Goal: Task Accomplishment & Management: Complete application form

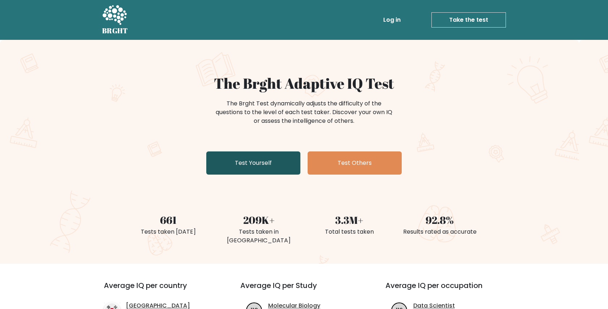
click at [261, 164] on link "Test Yourself" at bounding box center [253, 162] width 94 height 23
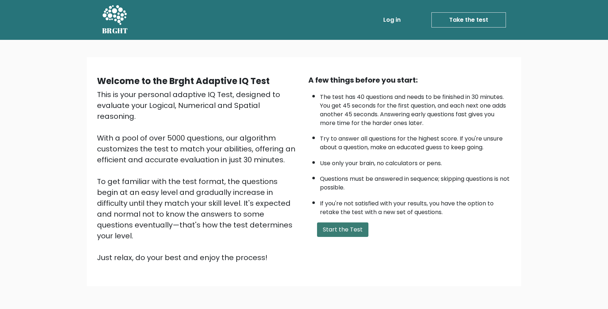
click at [345, 232] on button "Start the Test" at bounding box center [342, 229] width 51 height 14
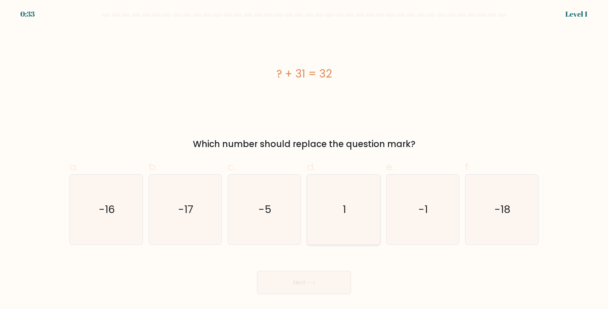
click at [348, 207] on icon "1" at bounding box center [344, 210] width 70 height 70
click at [305, 159] on input "d. 1" at bounding box center [304, 157] width 0 height 5
radio input "true"
click at [330, 279] on button "Next" at bounding box center [304, 282] width 94 height 23
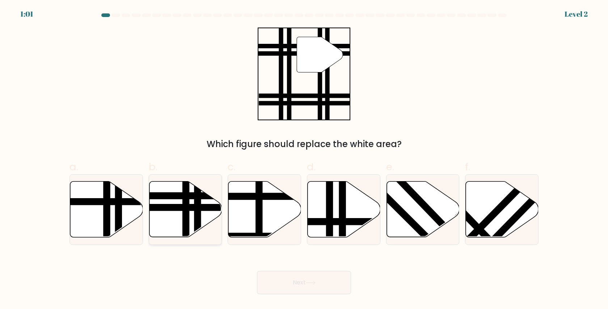
click at [203, 196] on line at bounding box center [161, 196] width 147 height 0
click at [304, 159] on input "b." at bounding box center [304, 157] width 0 height 5
radio input "true"
click at [319, 282] on button "Next" at bounding box center [304, 282] width 94 height 23
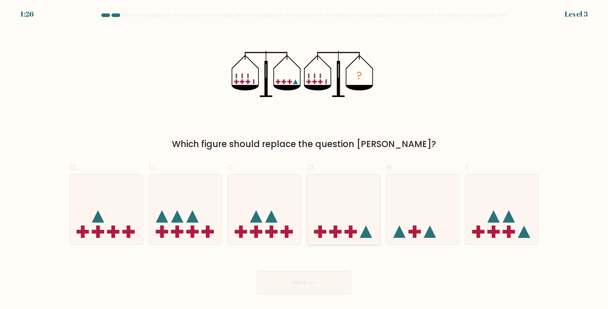
click at [346, 217] on icon at bounding box center [343, 210] width 73 height 60
click at [305, 159] on input "d." at bounding box center [304, 157] width 0 height 5
radio input "true"
click at [309, 286] on button "Next" at bounding box center [304, 282] width 94 height 23
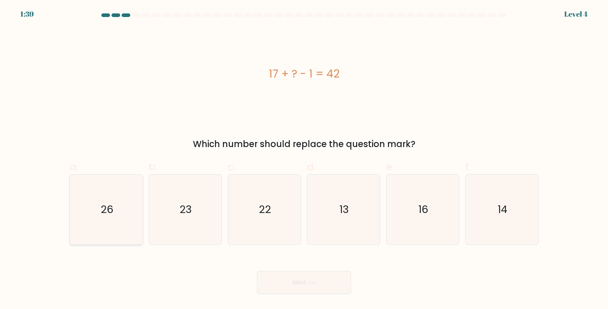
click at [121, 198] on icon "26" at bounding box center [106, 210] width 70 height 70
click at [304, 159] on input "a. 26" at bounding box center [304, 157] width 0 height 5
radio input "true"
click at [311, 287] on button "Next" at bounding box center [304, 282] width 94 height 23
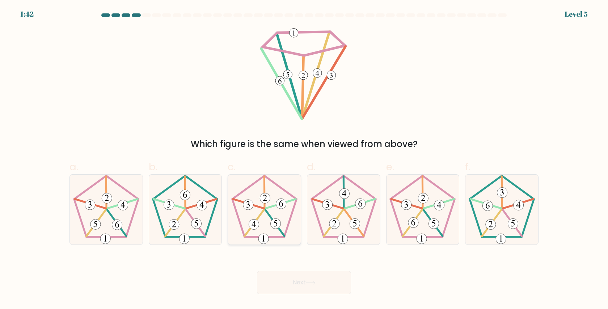
click at [276, 196] on icon at bounding box center [265, 210] width 70 height 70
click at [304, 159] on input "c." at bounding box center [304, 157] width 0 height 5
radio input "true"
click at [310, 277] on button "Next" at bounding box center [304, 282] width 94 height 23
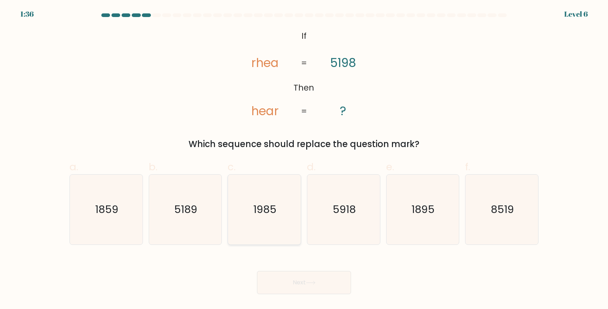
click at [263, 208] on text "1985" at bounding box center [265, 209] width 23 height 14
click at [304, 159] on input "c. 1985" at bounding box center [304, 157] width 0 height 5
radio input "true"
click at [306, 274] on button "Next" at bounding box center [304, 282] width 94 height 23
click at [311, 283] on icon at bounding box center [311, 283] width 10 height 4
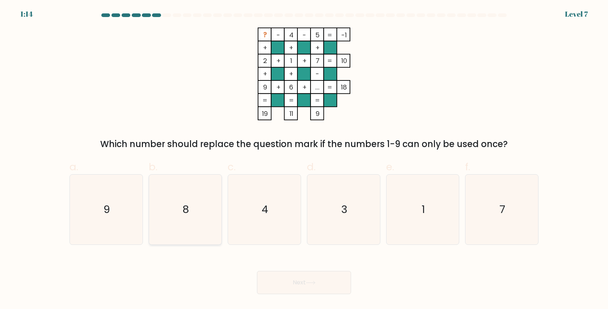
click at [184, 220] on icon "8" at bounding box center [185, 210] width 70 height 70
click at [304, 159] on input "b. 8" at bounding box center [304, 157] width 0 height 5
radio input "true"
click at [312, 282] on icon at bounding box center [311, 283] width 10 height 4
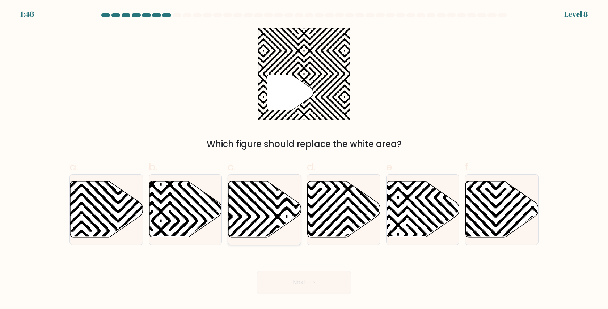
click at [270, 195] on icon at bounding box center [264, 209] width 73 height 56
click at [304, 159] on input "c." at bounding box center [304, 157] width 0 height 5
radio input "true"
click at [308, 279] on button "Next" at bounding box center [304, 282] width 94 height 23
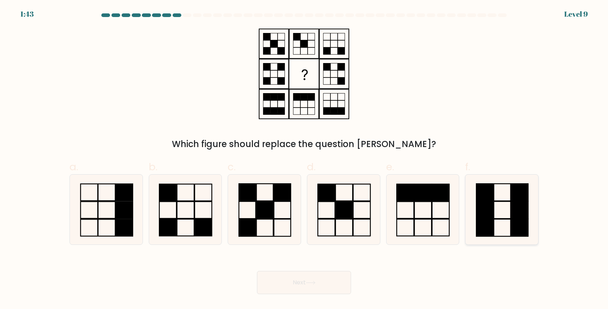
click at [493, 211] on rect at bounding box center [485, 209] width 17 height 17
click at [305, 159] on input "f." at bounding box center [304, 157] width 0 height 5
radio input "true"
click at [316, 285] on icon at bounding box center [311, 283] width 10 height 4
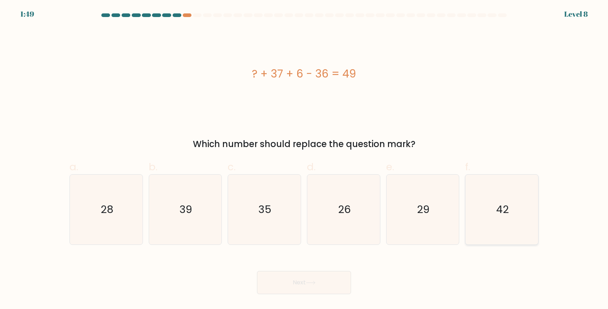
click at [500, 212] on text "42" at bounding box center [502, 209] width 13 height 14
click at [305, 159] on input "f. 42" at bounding box center [304, 157] width 0 height 5
radio input "true"
click at [330, 282] on button "Next" at bounding box center [304, 282] width 94 height 23
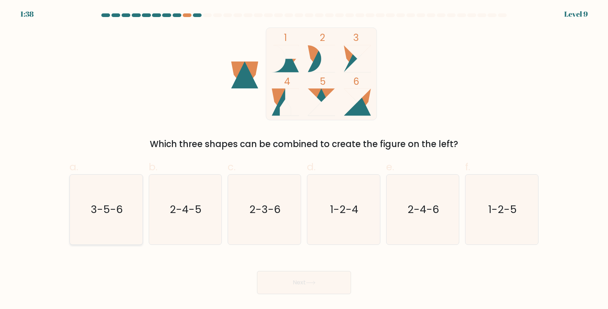
click at [105, 218] on icon "3-5-6" at bounding box center [106, 210] width 70 height 70
click at [304, 159] on input "a. 3-5-6" at bounding box center [304, 157] width 0 height 5
radio input "true"
click at [312, 289] on button "Next" at bounding box center [304, 282] width 94 height 23
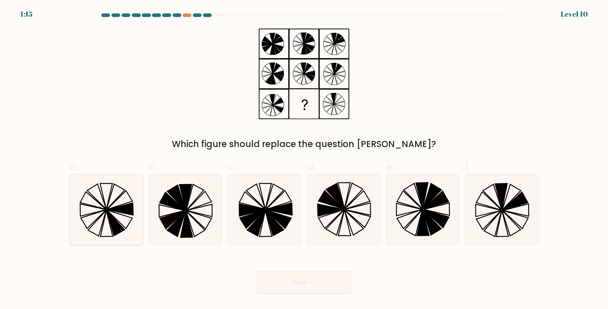
click at [125, 214] on icon at bounding box center [106, 210] width 70 height 70
click at [304, 159] on input "a." at bounding box center [304, 157] width 0 height 5
radio input "true"
click at [512, 221] on icon at bounding box center [512, 222] width 18 height 25
click at [305, 159] on input "f." at bounding box center [304, 157] width 0 height 5
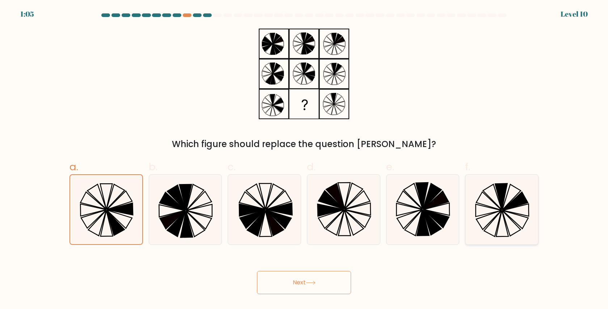
radio input "true"
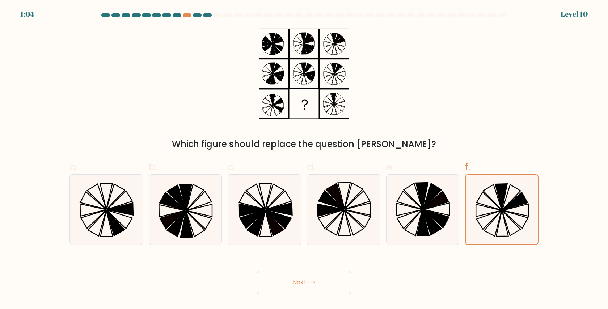
click at [298, 282] on button "Next" at bounding box center [304, 282] width 94 height 23
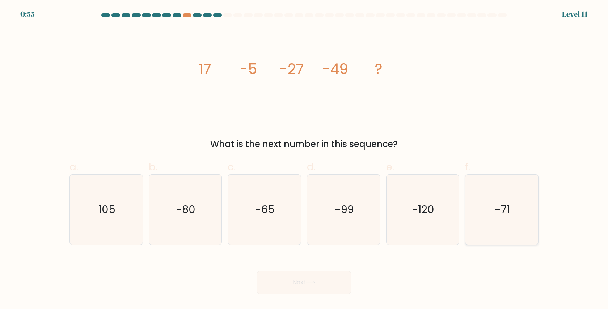
click at [505, 188] on icon "-71" at bounding box center [502, 210] width 70 height 70
click at [305, 159] on input "f. -71" at bounding box center [304, 157] width 0 height 5
radio input "true"
click at [295, 285] on button "Next" at bounding box center [304, 282] width 94 height 23
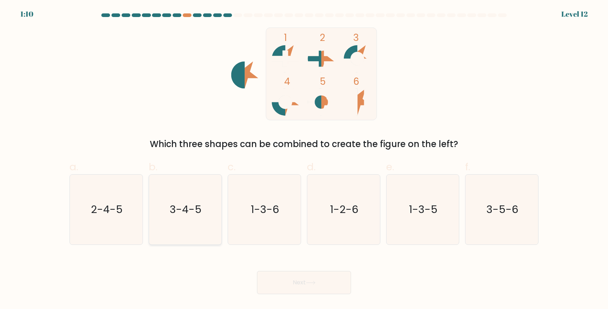
click at [180, 202] on text "3-4-5" at bounding box center [186, 209] width 32 height 14
click at [304, 159] on input "b. 3-4-5" at bounding box center [304, 157] width 0 height 5
radio input "true"
click at [302, 284] on button "Next" at bounding box center [304, 282] width 94 height 23
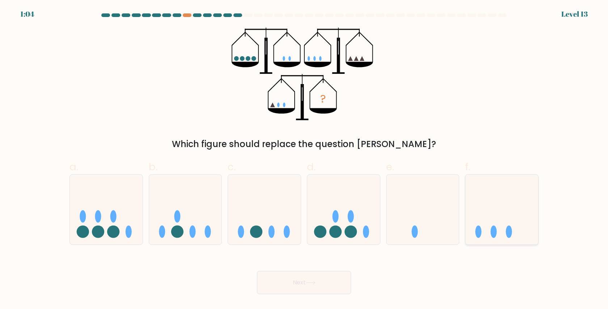
click at [502, 232] on icon at bounding box center [502, 210] width 73 height 60
click at [305, 159] on input "f." at bounding box center [304, 157] width 0 height 5
radio input "true"
click at [302, 281] on button "Next" at bounding box center [304, 282] width 94 height 23
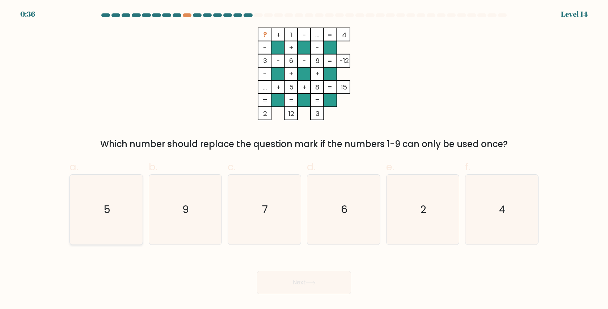
click at [112, 199] on icon "5" at bounding box center [106, 210] width 70 height 70
click at [304, 159] on input "a. 5" at bounding box center [304, 157] width 0 height 5
radio input "true"
click at [301, 276] on button "Next" at bounding box center [304, 282] width 94 height 23
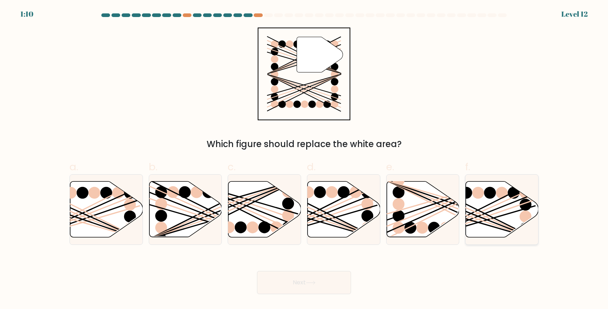
click at [488, 211] on icon at bounding box center [502, 209] width 73 height 56
click at [305, 159] on input "f." at bounding box center [304, 157] width 0 height 5
radio input "true"
click at [312, 283] on icon at bounding box center [311, 283] width 10 height 4
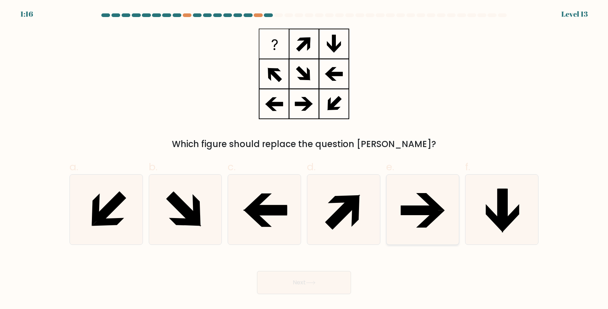
click at [420, 224] on icon at bounding box center [430, 218] width 29 height 17
click at [305, 159] on input "e." at bounding box center [304, 157] width 0 height 5
radio input "true"
click at [314, 278] on button "Next" at bounding box center [304, 282] width 94 height 23
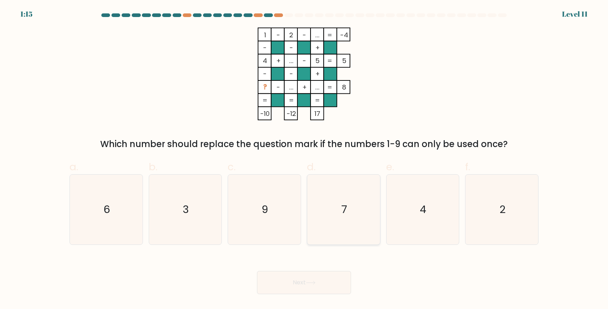
click at [350, 220] on icon "7" at bounding box center [344, 210] width 70 height 70
click at [305, 159] on input "d. 7" at bounding box center [304, 157] width 0 height 5
radio input "true"
click at [299, 280] on button "Next" at bounding box center [304, 282] width 94 height 23
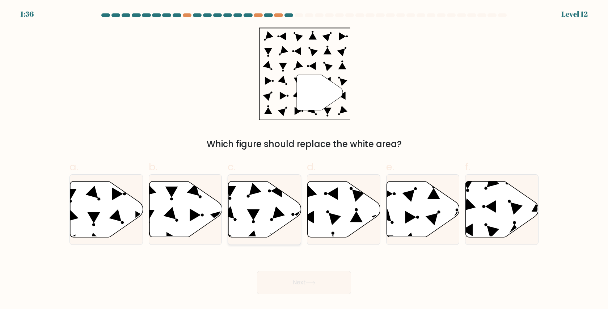
click at [276, 202] on icon at bounding box center [264, 209] width 73 height 56
click at [304, 159] on input "c." at bounding box center [304, 157] width 0 height 5
radio input "true"
click at [304, 280] on button "Next" at bounding box center [304, 282] width 94 height 23
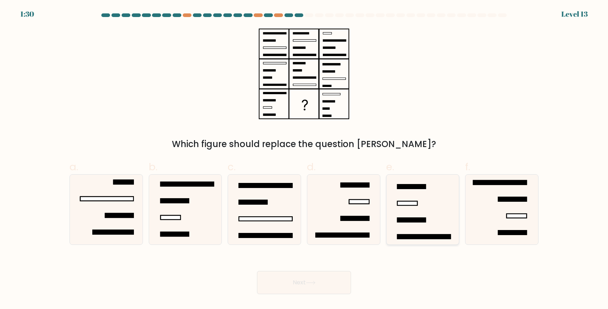
click at [423, 207] on icon at bounding box center [423, 210] width 70 height 70
click at [305, 159] on input "e." at bounding box center [304, 157] width 0 height 5
radio input "true"
click at [305, 279] on button "Next" at bounding box center [304, 282] width 94 height 23
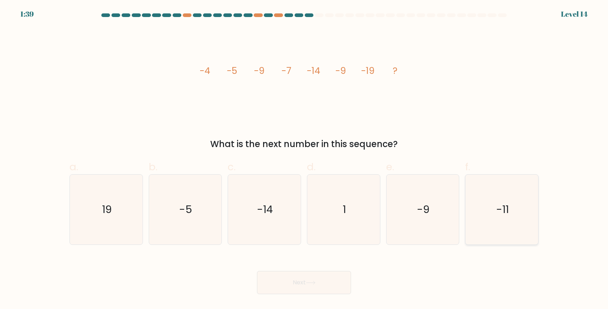
click at [515, 192] on icon "-11" at bounding box center [502, 210] width 70 height 70
click at [305, 159] on input "f. -11" at bounding box center [304, 157] width 0 height 5
radio input "true"
click at [314, 275] on button "Next" at bounding box center [304, 282] width 94 height 23
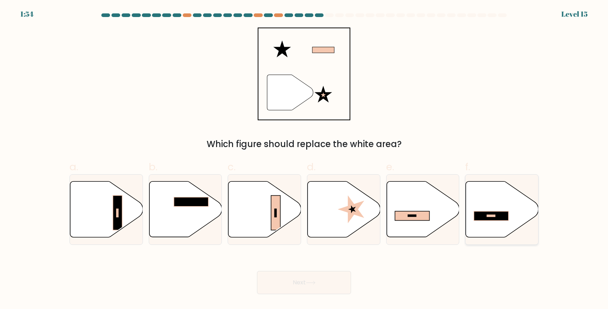
click at [508, 209] on icon at bounding box center [502, 209] width 73 height 56
click at [305, 159] on input "f." at bounding box center [304, 157] width 0 height 5
radio input "true"
click at [321, 277] on button "Next" at bounding box center [304, 282] width 94 height 23
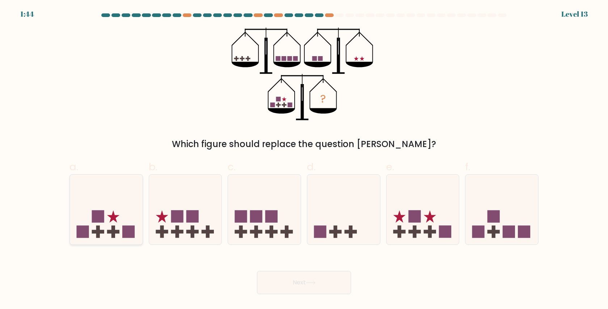
click at [117, 219] on icon at bounding box center [106, 210] width 73 height 60
click at [304, 159] on input "a." at bounding box center [304, 157] width 0 height 5
radio input "true"
click at [315, 274] on button "Next" at bounding box center [304, 282] width 94 height 23
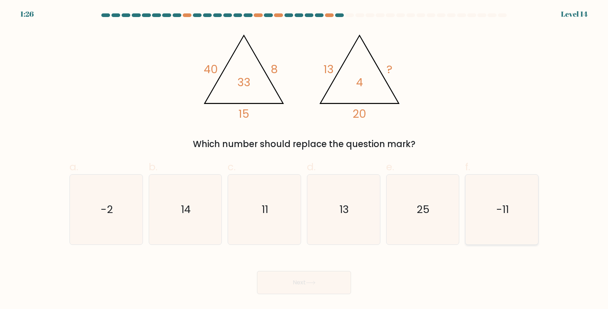
click at [514, 213] on icon "-11" at bounding box center [502, 210] width 70 height 70
click at [305, 159] on input "f. -11" at bounding box center [304, 157] width 0 height 5
radio input "true"
click at [300, 280] on button "Next" at bounding box center [304, 282] width 94 height 23
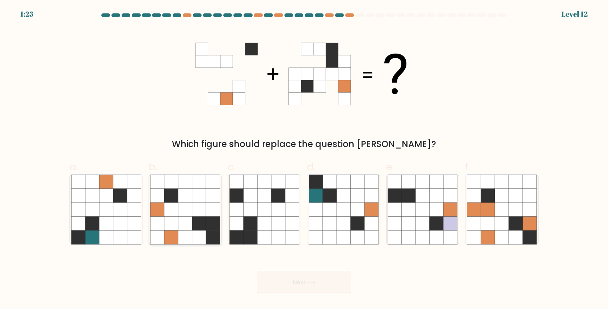
click at [181, 203] on icon at bounding box center [186, 209] width 14 height 14
click at [304, 159] on input "b." at bounding box center [304, 157] width 0 height 5
radio input "true"
click at [302, 284] on button "Next" at bounding box center [304, 282] width 94 height 23
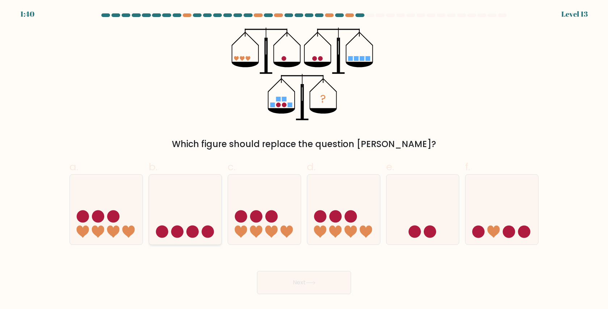
click at [196, 224] on icon at bounding box center [185, 210] width 73 height 60
click at [304, 159] on input "b." at bounding box center [304, 157] width 0 height 5
radio input "true"
click at [323, 285] on button "Next" at bounding box center [304, 282] width 94 height 23
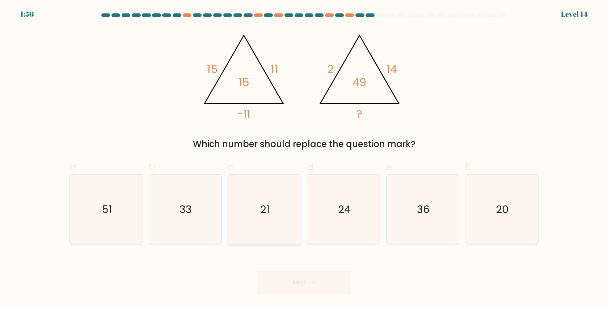
click at [277, 209] on icon "21" at bounding box center [265, 210] width 70 height 70
click at [304, 159] on input "c. 21" at bounding box center [304, 157] width 0 height 5
radio input "true"
click at [301, 280] on button "Next" at bounding box center [304, 282] width 94 height 23
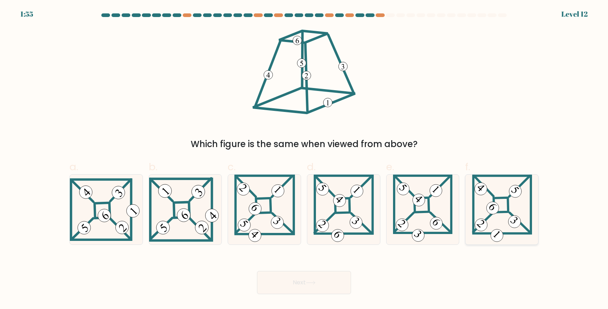
click at [499, 201] on icon at bounding box center [502, 210] width 60 height 70
click at [305, 159] on input "f." at bounding box center [304, 157] width 0 height 5
radio input "true"
click at [328, 274] on button "Next" at bounding box center [304, 282] width 94 height 23
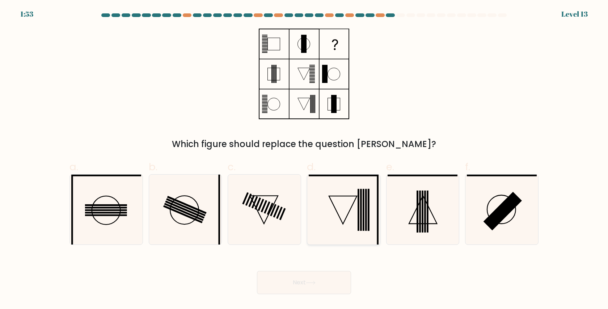
click at [350, 202] on icon at bounding box center [344, 210] width 70 height 70
click at [305, 159] on input "d." at bounding box center [304, 157] width 0 height 5
radio input "true"
click at [320, 284] on button "Next" at bounding box center [304, 282] width 94 height 23
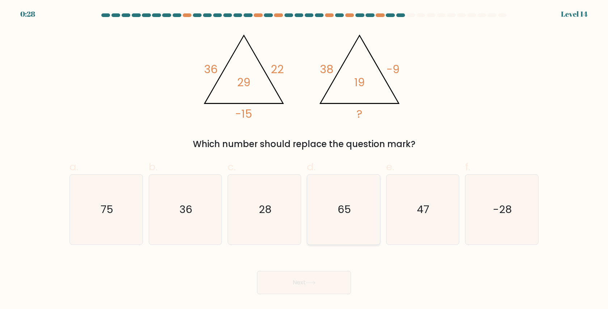
click at [340, 205] on text "65" at bounding box center [344, 209] width 13 height 14
click at [305, 159] on input "d. 65" at bounding box center [304, 157] width 0 height 5
radio input "true"
click at [318, 286] on button "Next" at bounding box center [304, 282] width 94 height 23
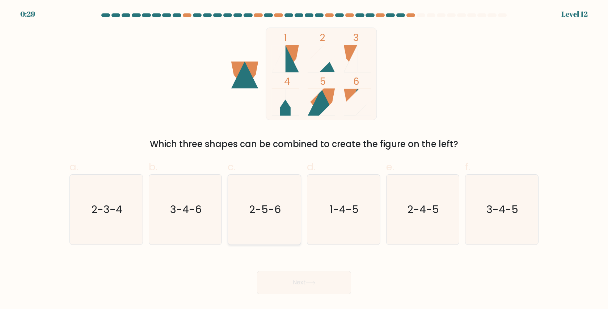
click at [261, 215] on text "2-5-6" at bounding box center [265, 209] width 32 height 14
click at [304, 159] on input "c. 2-5-6" at bounding box center [304, 157] width 0 height 5
radio input "true"
click at [305, 289] on button "Next" at bounding box center [304, 282] width 94 height 23
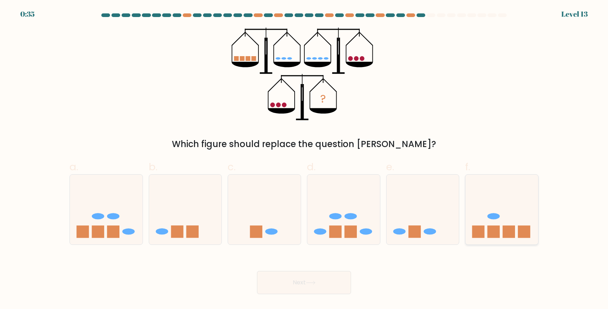
click at [501, 231] on icon at bounding box center [502, 210] width 73 height 60
click at [305, 159] on input "f." at bounding box center [304, 157] width 0 height 5
radio input "true"
click at [302, 279] on button "Next" at bounding box center [304, 282] width 94 height 23
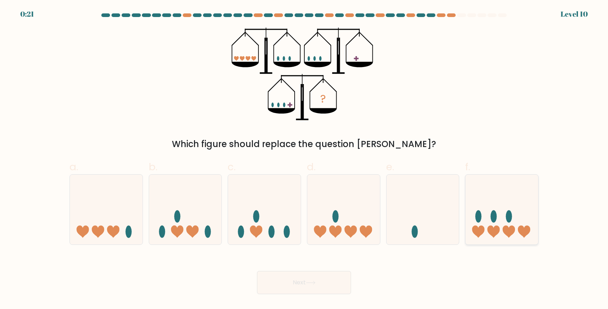
click at [498, 226] on icon at bounding box center [494, 231] width 12 height 12
click at [305, 159] on input "f." at bounding box center [304, 157] width 0 height 5
radio input "true"
click at [311, 282] on icon at bounding box center [311, 283] width 10 height 4
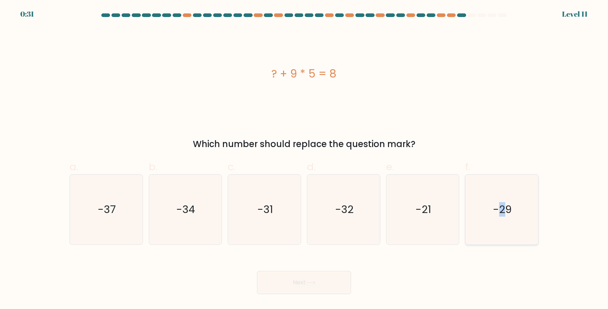
click at [502, 206] on text "-29" at bounding box center [503, 209] width 19 height 14
click at [303, 285] on button "Next" at bounding box center [304, 282] width 94 height 23
click at [492, 200] on icon "-29" at bounding box center [502, 210] width 70 height 70
click at [305, 159] on input "f. -29" at bounding box center [304, 157] width 0 height 5
radio input "true"
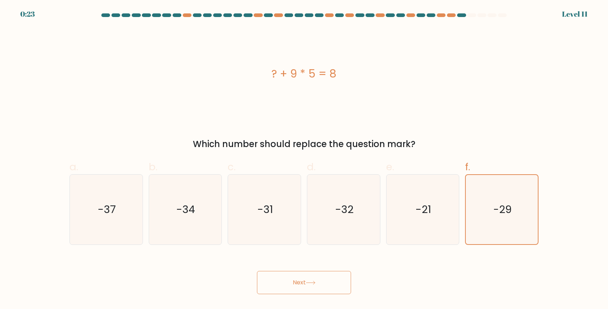
click at [300, 284] on button "Next" at bounding box center [304, 282] width 94 height 23
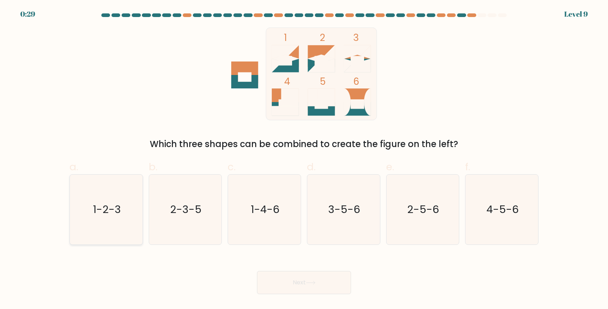
click at [113, 211] on text "1-2-3" at bounding box center [107, 209] width 28 height 14
click at [304, 159] on input "a. 1-2-3" at bounding box center [304, 157] width 0 height 5
radio input "true"
click at [308, 281] on icon at bounding box center [311, 283] width 10 height 4
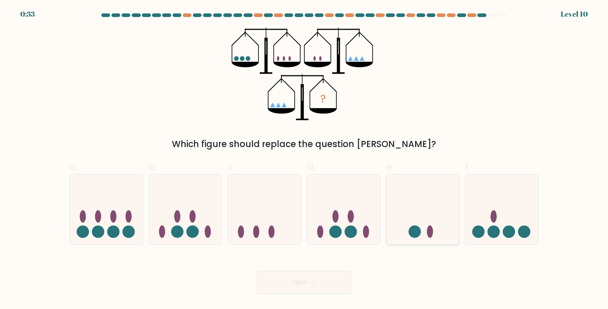
click at [436, 198] on icon at bounding box center [423, 210] width 73 height 60
click at [305, 159] on input "e." at bounding box center [304, 157] width 0 height 5
radio input "true"
click at [312, 290] on button "Next" at bounding box center [304, 282] width 94 height 23
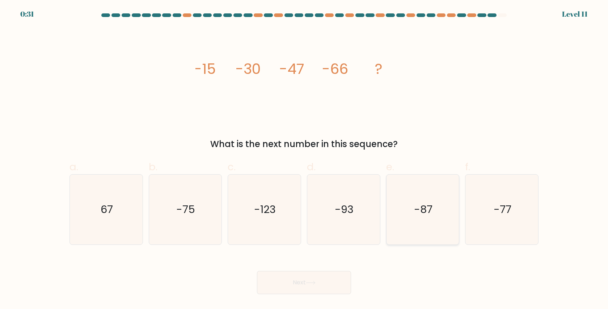
click at [412, 213] on icon "-87" at bounding box center [423, 210] width 70 height 70
click at [305, 159] on input "e. -87" at bounding box center [304, 157] width 0 height 5
radio input "true"
click at [302, 286] on button "Next" at bounding box center [304, 282] width 94 height 23
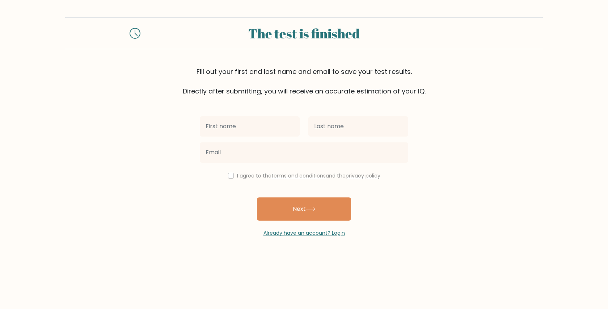
click at [263, 125] on input "text" at bounding box center [250, 126] width 100 height 20
type input "n"
type input "Nizza"
type input "[PERSON_NAME]"
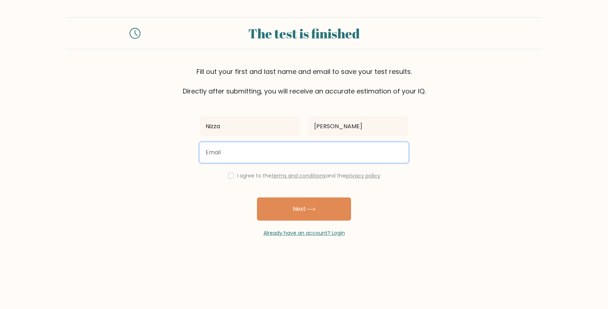
click at [226, 155] on input "email" at bounding box center [304, 152] width 209 height 20
type input "[EMAIL_ADDRESS][PERSON_NAME][DOMAIN_NAME]"
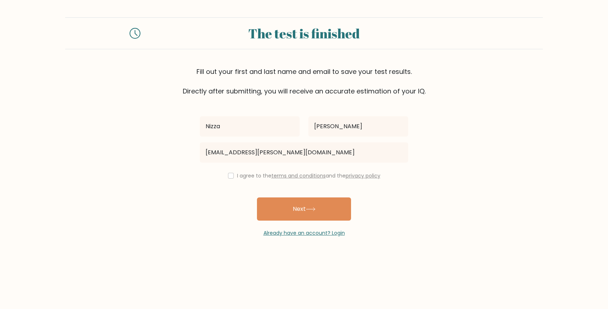
click at [225, 176] on div "I agree to the terms and conditions and the privacy policy" at bounding box center [304, 175] width 217 height 9
click at [229, 176] on input "checkbox" at bounding box center [231, 176] width 6 height 6
checkbox input "true"
click at [299, 207] on button "Next" at bounding box center [304, 208] width 94 height 23
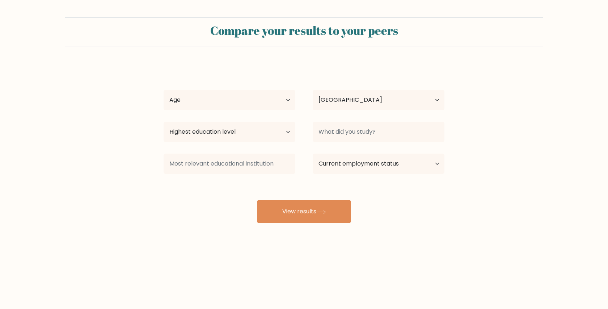
select select "PH"
click at [263, 101] on select "Age Under 18 years old 18-24 years old 25-34 years old 35-44 years old 45-54 ye…" at bounding box center [230, 100] width 132 height 20
select select "35_44"
click at [164, 90] on select "Age Under 18 years old 18-24 years old 25-34 years old 35-44 years old 45-54 ye…" at bounding box center [230, 100] width 132 height 20
click at [257, 130] on select "Highest education level No schooling Primary Lower Secondary Upper Secondary Oc…" at bounding box center [230, 132] width 132 height 20
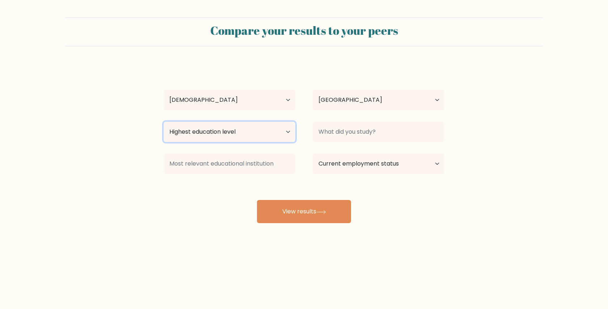
select select "bachelors_degree"
click at [164, 122] on select "Highest education level No schooling Primary Lower Secondary Upper Secondary Oc…" at bounding box center [230, 132] width 132 height 20
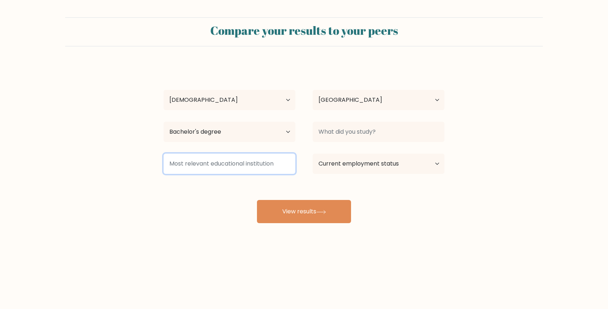
click at [239, 165] on input at bounding box center [230, 164] width 132 height 20
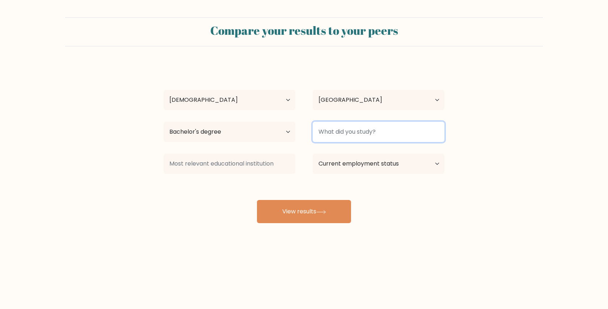
click at [365, 129] on input at bounding box center [379, 132] width 132 height 20
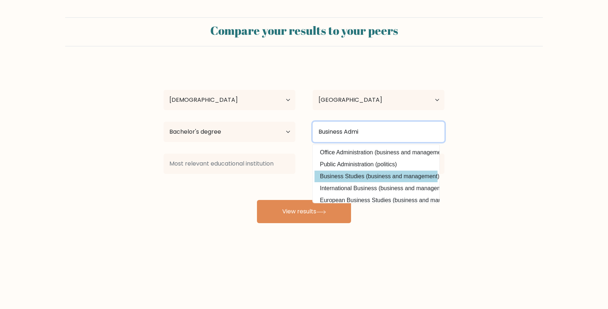
type input "Business Admi"
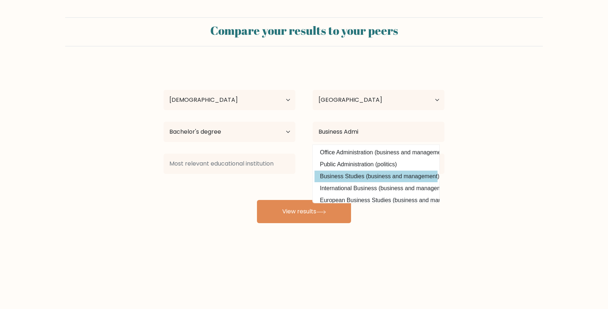
click at [368, 175] on div "Nizza Baylon Age Under 18 years old 18-24 years old 25-34 years old 35-44 years…" at bounding box center [304, 143] width 290 height 159
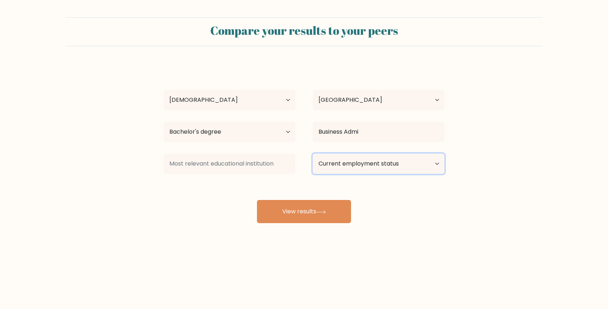
click at [339, 163] on select "Current employment status Employed Student Retired Other / prefer not to answer" at bounding box center [379, 164] width 132 height 20
select select "other"
click at [313, 154] on select "Current employment status Employed Student Retired Other / prefer not to answer" at bounding box center [379, 164] width 132 height 20
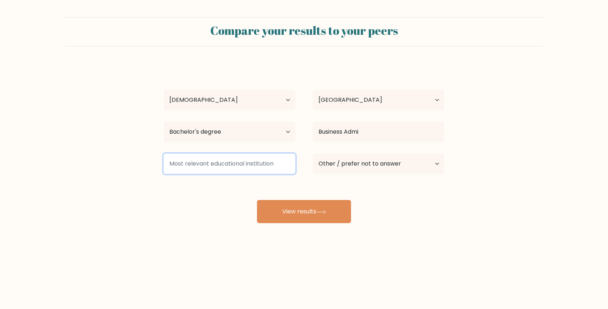
click at [244, 163] on input at bounding box center [230, 164] width 132 height 20
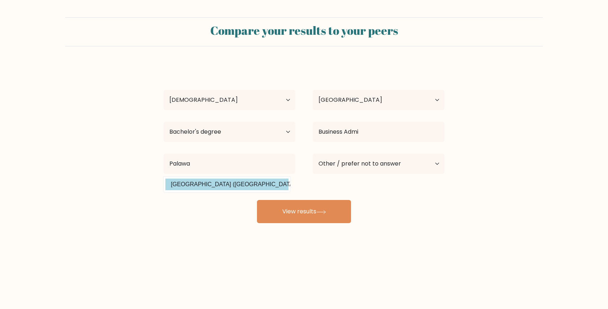
click at [247, 185] on option "Palawan State University (Philippines)" at bounding box center [226, 185] width 123 height 12
type input "[GEOGRAPHIC_DATA]"
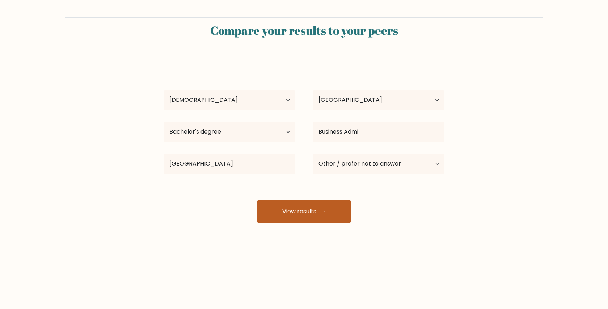
click at [299, 214] on button "View results" at bounding box center [304, 211] width 94 height 23
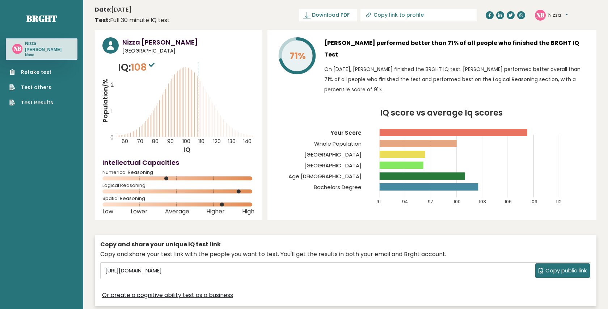
scroll to position [26, 0]
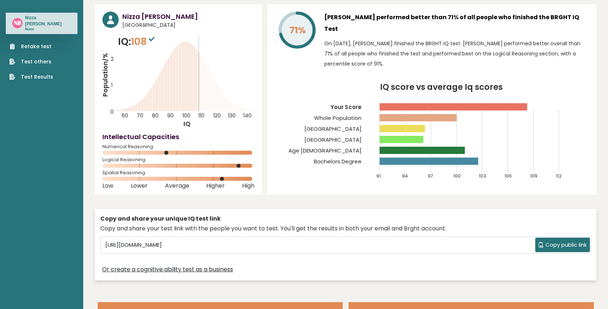
click at [572, 245] on span "Copy public link" at bounding box center [566, 245] width 41 height 8
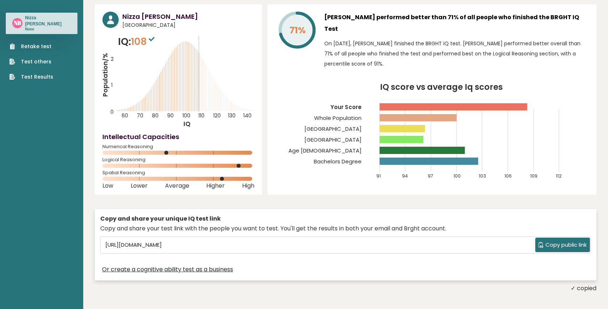
click at [320, 219] on div "Copy and share your unique IQ test link" at bounding box center [345, 218] width 491 height 9
click at [562, 246] on span "Copy public link" at bounding box center [566, 245] width 41 height 8
click at [277, 265] on div "Or create a cognitive ability test as a business" at bounding box center [345, 269] width 491 height 11
click at [272, 245] on input "[URL][DOMAIN_NAME]" at bounding box center [318, 244] width 433 height 11
click at [272, 245] on input "https://brght.org/share/d5b2prjv/?brght-intelligence-test" at bounding box center [318, 244] width 433 height 11
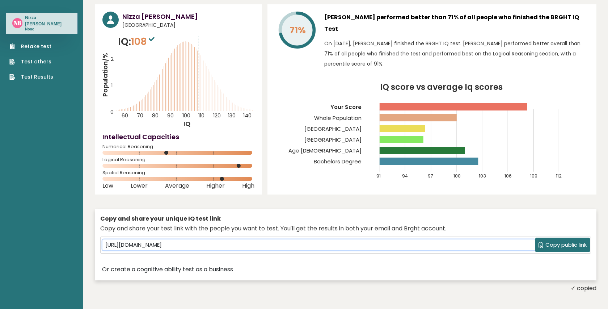
click at [272, 245] on input "https://brght.org/share/d5b2prjv/?brght-intelligence-test" at bounding box center [318, 244] width 433 height 11
click at [322, 197] on div "Nizza Baylon Philippines IQ: 108 Population/% IQ 0 1 2 60 70 80 90 100 110 120 …" at bounding box center [346, 148] width 502 height 288
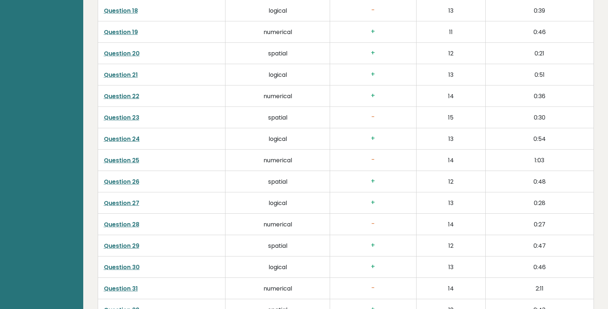
scroll to position [1843, 0]
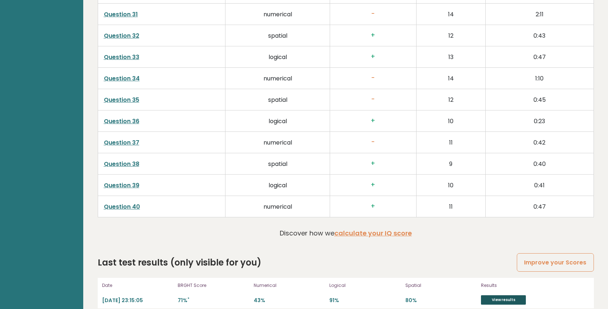
click at [504, 295] on link "View results" at bounding box center [503, 299] width 45 height 9
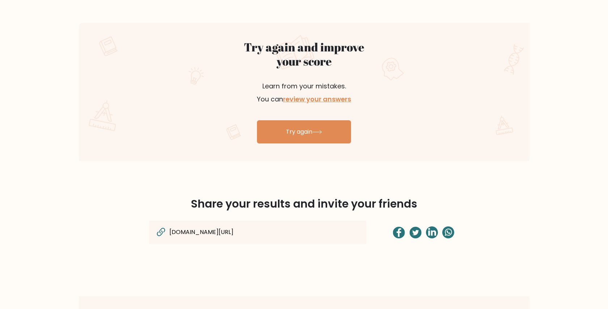
scroll to position [404, 0]
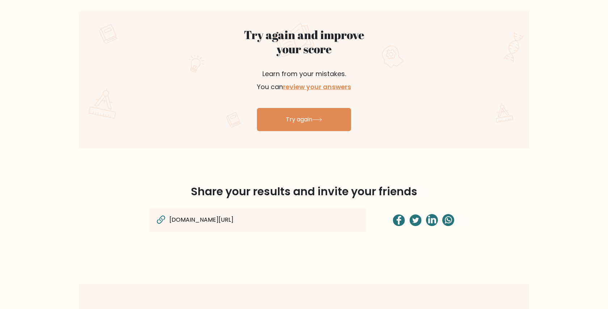
click at [160, 218] on icon at bounding box center [161, 220] width 12 height 12
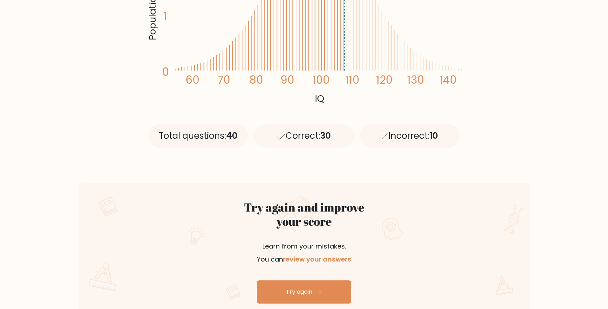
scroll to position [181, 0]
